Goal: Information Seeking & Learning: Check status

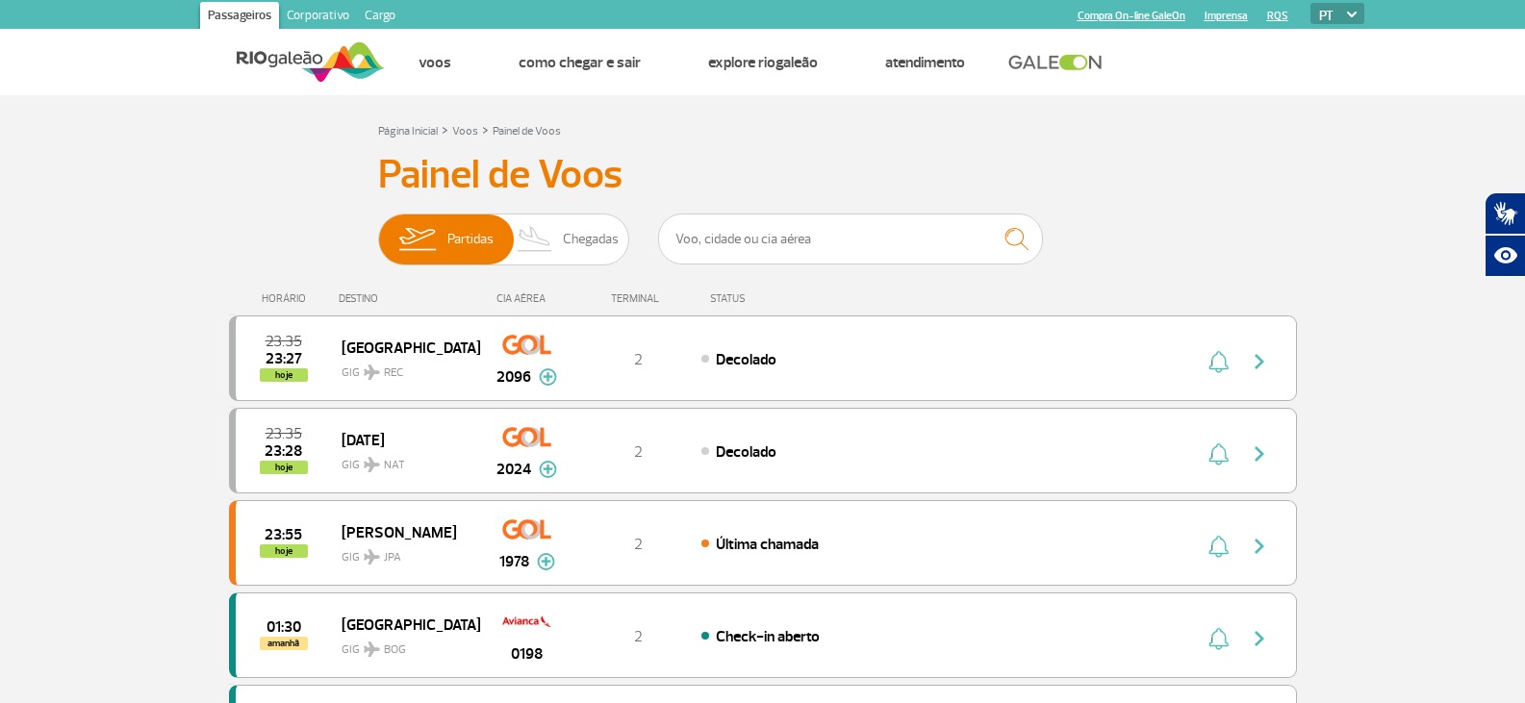
drag, startPoint x: 175, startPoint y: 189, endPoint x: 944, endPoint y: 114, distance: 772.3
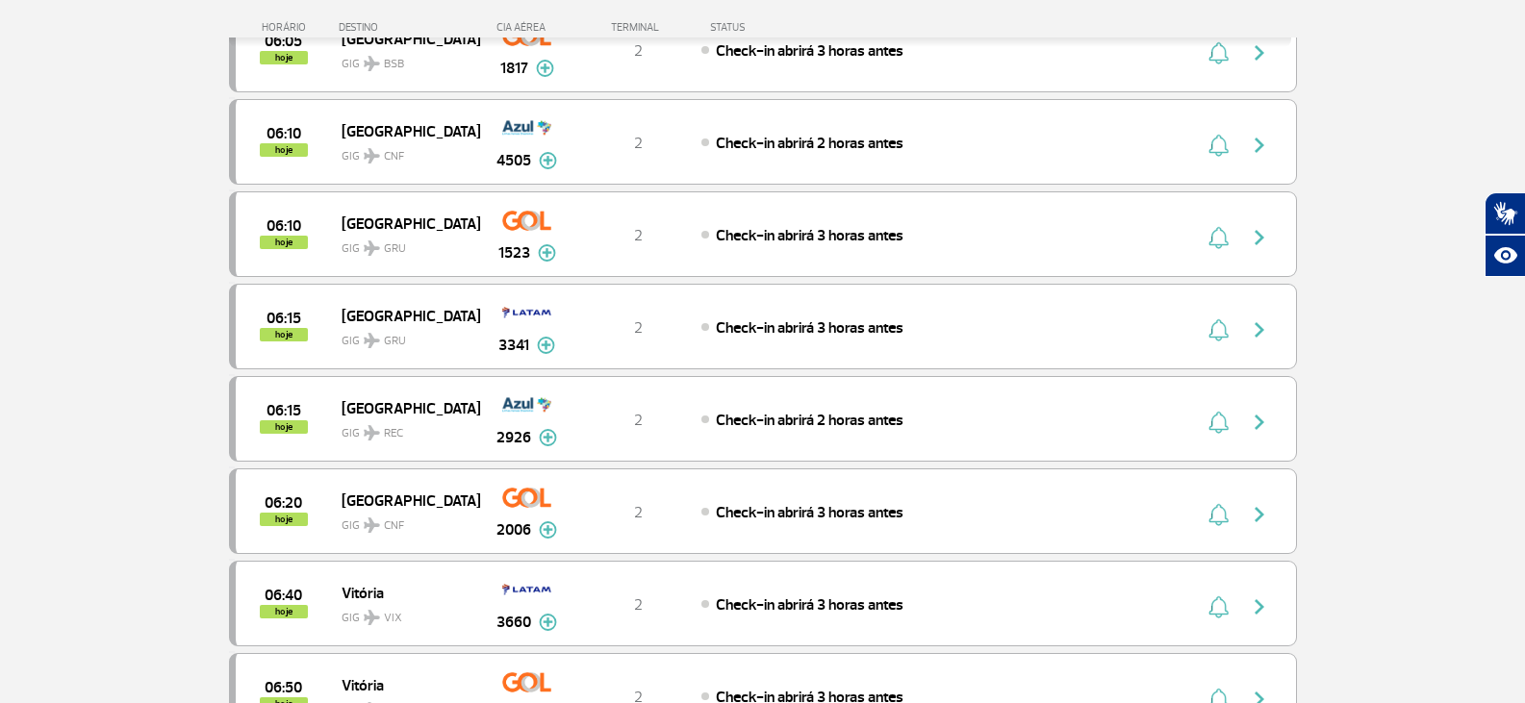
scroll to position [1251, 0]
